Goal: Find specific page/section: Find specific page/section

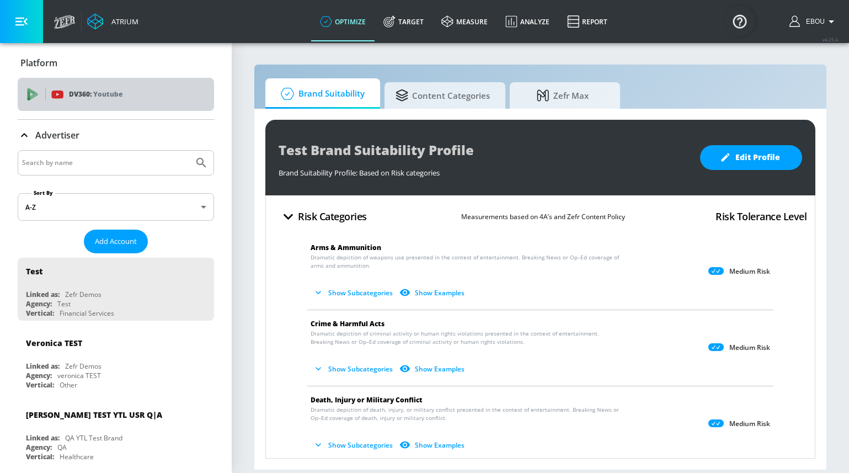
click at [120, 96] on p "Youtube" at bounding box center [107, 94] width 29 height 12
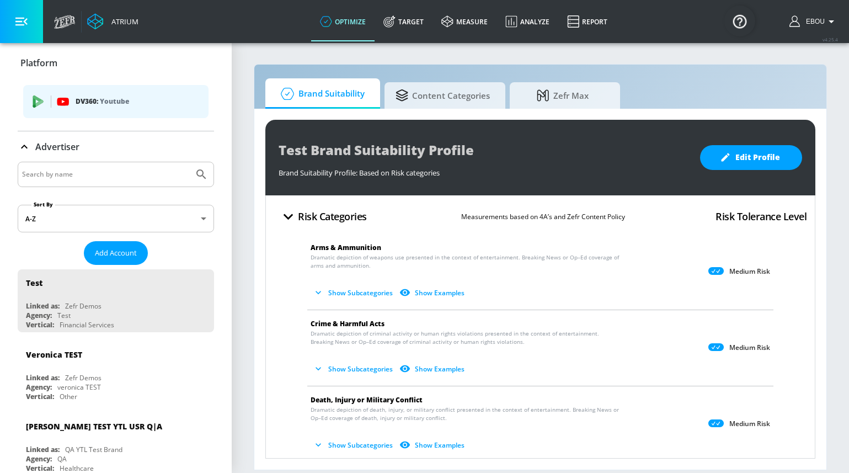
click at [62, 175] on input "Search by name" at bounding box center [105, 174] width 167 height 14
paste input "2057392748"
type input "2057392748"
click at [189, 162] on button "Submit Search" at bounding box center [201, 174] width 24 height 24
click at [82, 108] on div "DV360: Youtube" at bounding box center [115, 101] width 185 height 33
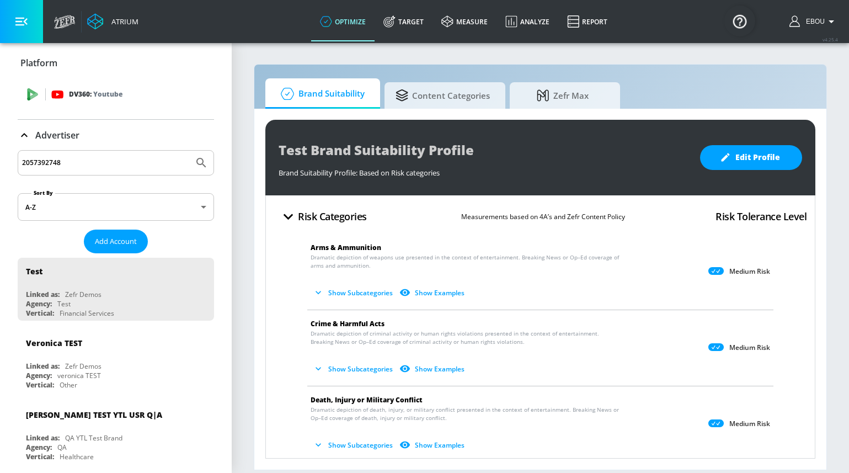
click at [89, 100] on p "DV360: Youtube" at bounding box center [96, 94] width 54 height 12
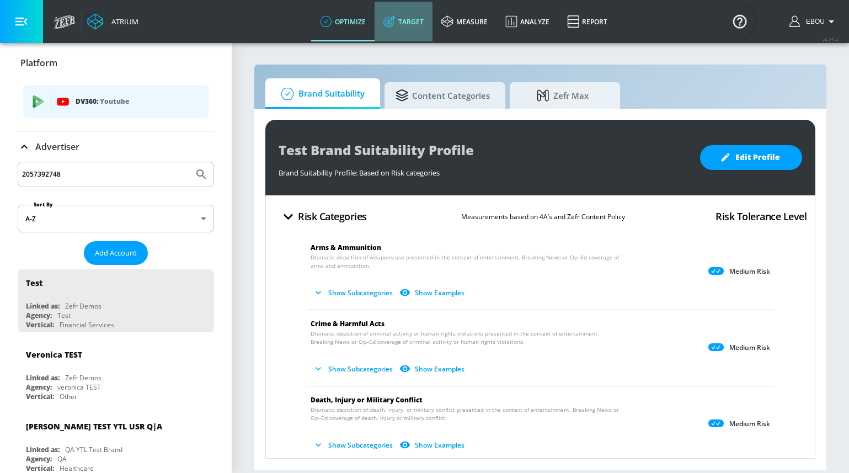
click at [411, 28] on link "Target" at bounding box center [404, 22] width 58 height 40
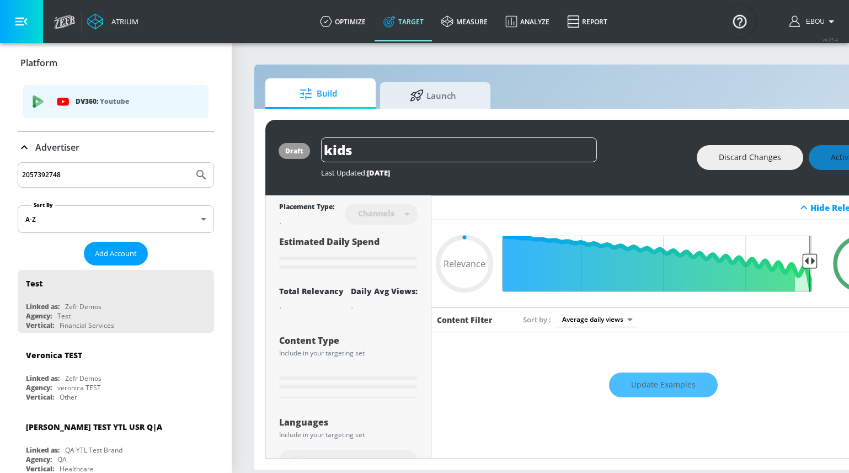
type input "0.05"
click at [462, 30] on link "measure" at bounding box center [465, 22] width 64 height 40
